Goal: Information Seeking & Learning: Learn about a topic

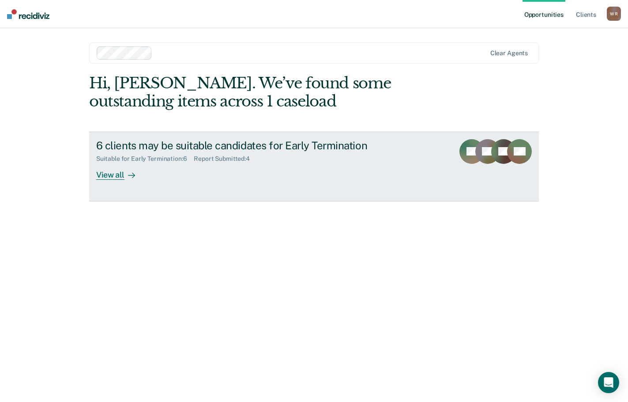
click at [102, 172] on div "View all" at bounding box center [120, 171] width 49 height 17
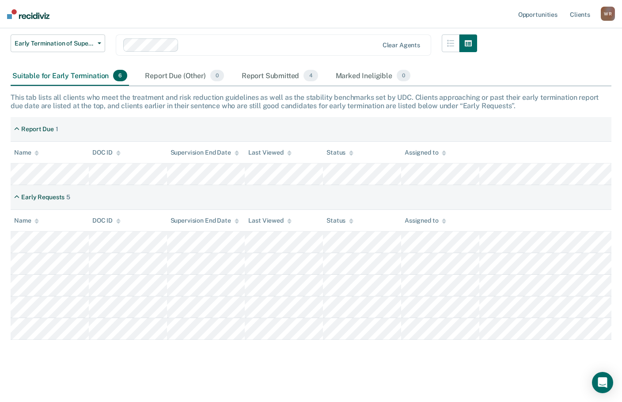
scroll to position [94, 0]
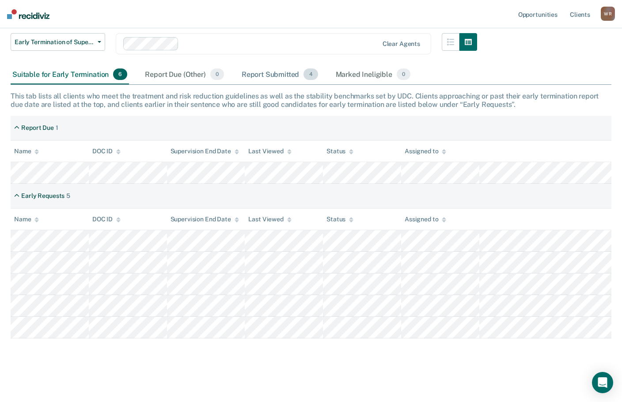
click at [268, 72] on div "Report Submitted 4" at bounding box center [280, 74] width 80 height 19
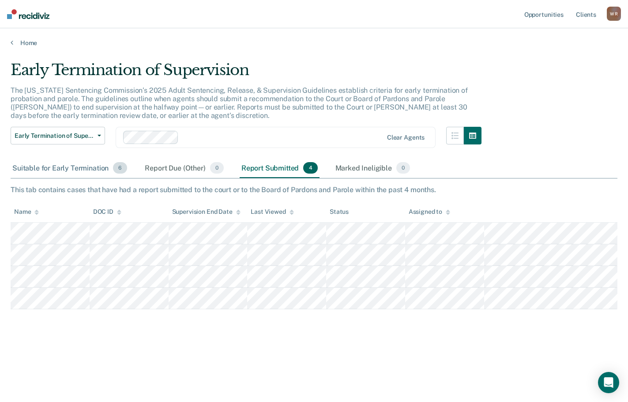
click at [54, 170] on div "Suitable for Early Termination 6" at bounding box center [70, 168] width 118 height 19
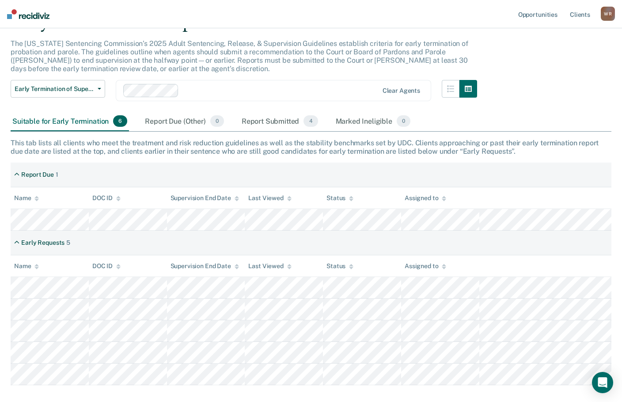
scroll to position [88, 0]
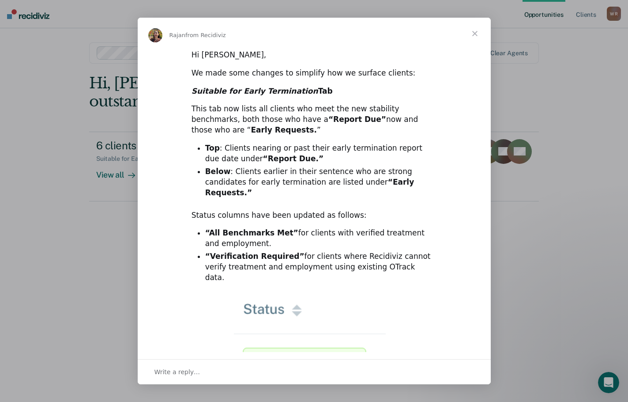
click at [475, 33] on span "Close" at bounding box center [475, 34] width 32 height 32
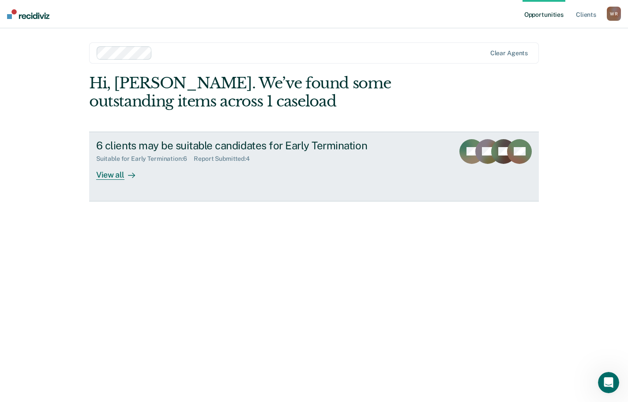
click at [97, 175] on div "View all" at bounding box center [120, 171] width 49 height 17
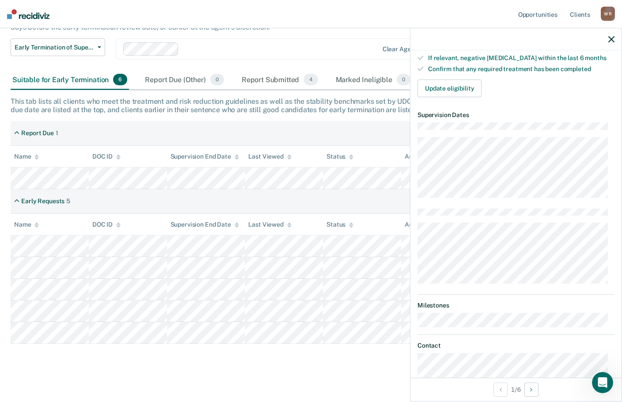
scroll to position [214, 0]
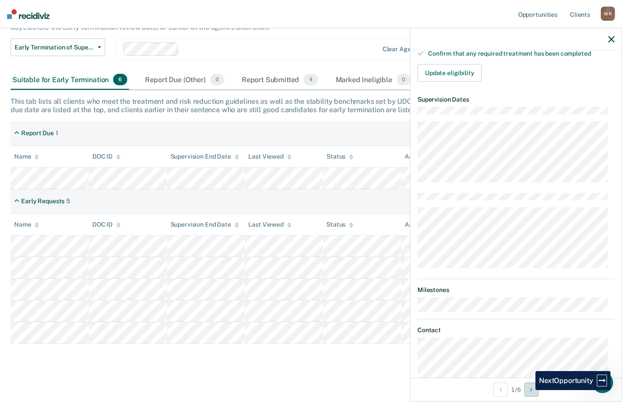
click at [529, 390] on button "Next Opportunity" at bounding box center [531, 389] width 14 height 14
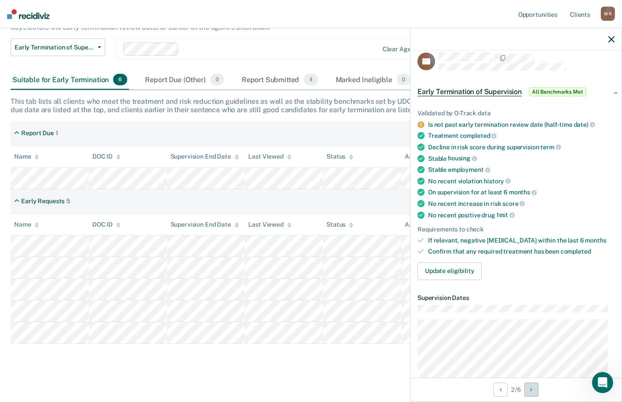
scroll to position [0, 0]
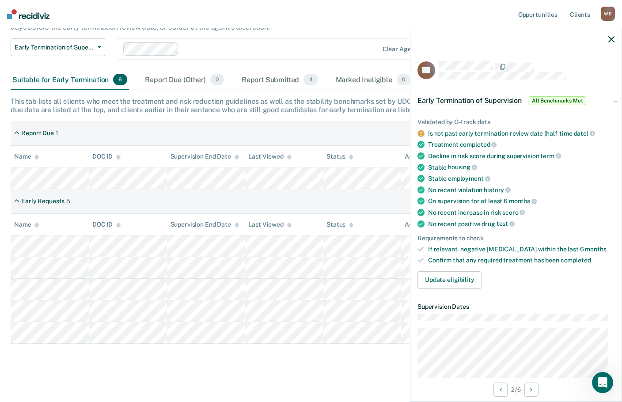
click at [610, 38] on icon "button" at bounding box center [611, 39] width 6 height 6
click at [612, 38] on icon "button" at bounding box center [611, 39] width 6 height 6
click at [611, 38] on icon "button" at bounding box center [611, 39] width 6 height 6
click at [610, 37] on icon "button" at bounding box center [611, 39] width 6 height 6
click at [613, 37] on icon "button" at bounding box center [611, 39] width 6 height 6
